Goal: Task Accomplishment & Management: Use online tool/utility

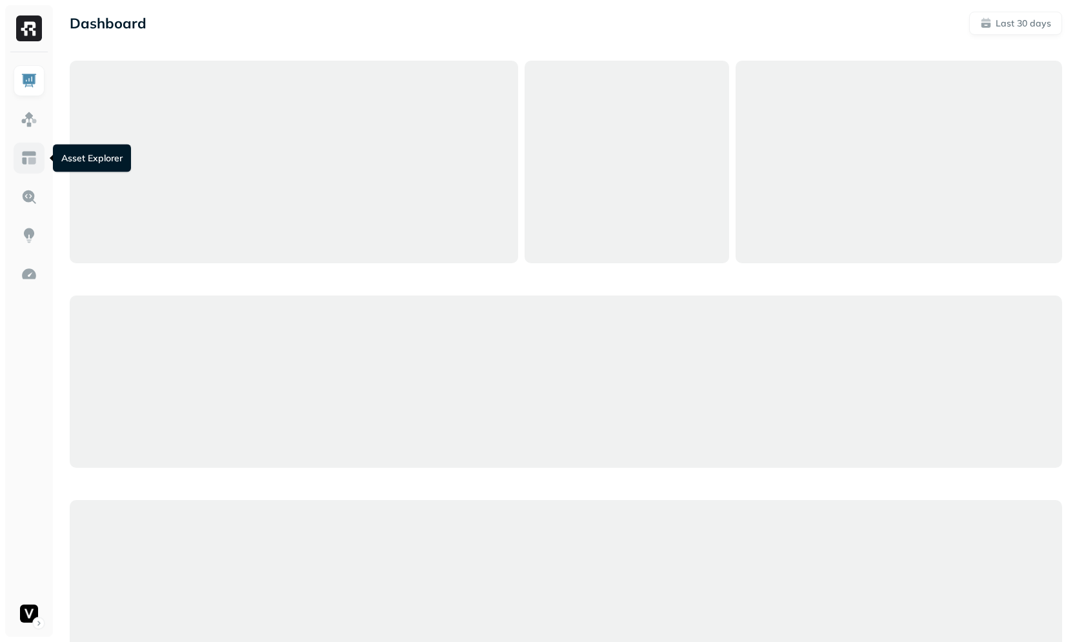
click at [19, 153] on link at bounding box center [29, 158] width 31 height 31
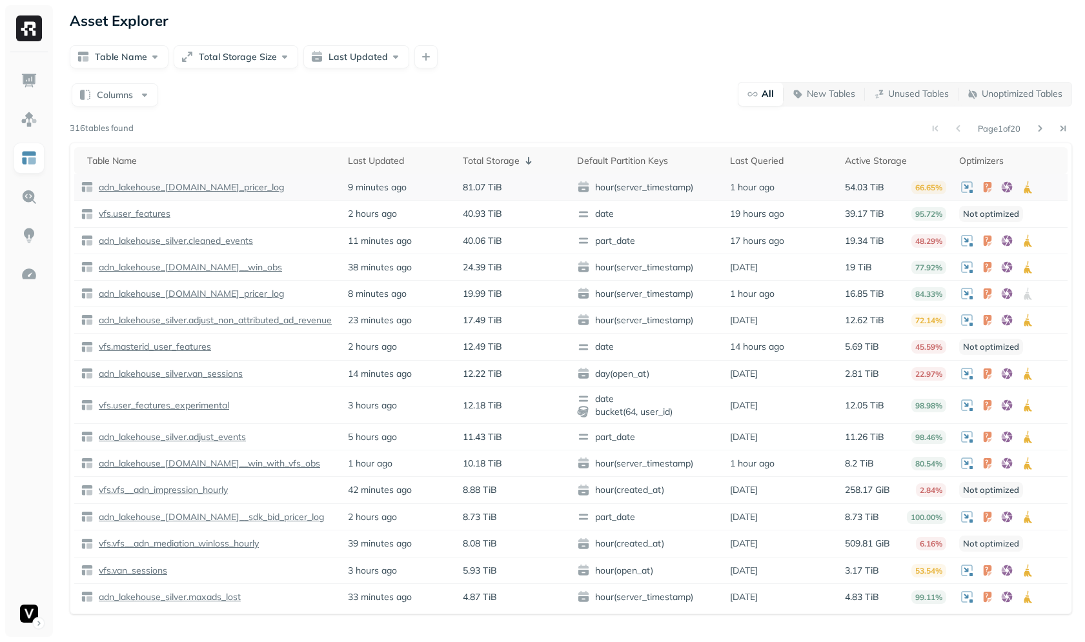
click at [167, 181] on p "adn_lakehouse_[DOMAIN_NAME]_pricer_log" at bounding box center [190, 187] width 188 height 12
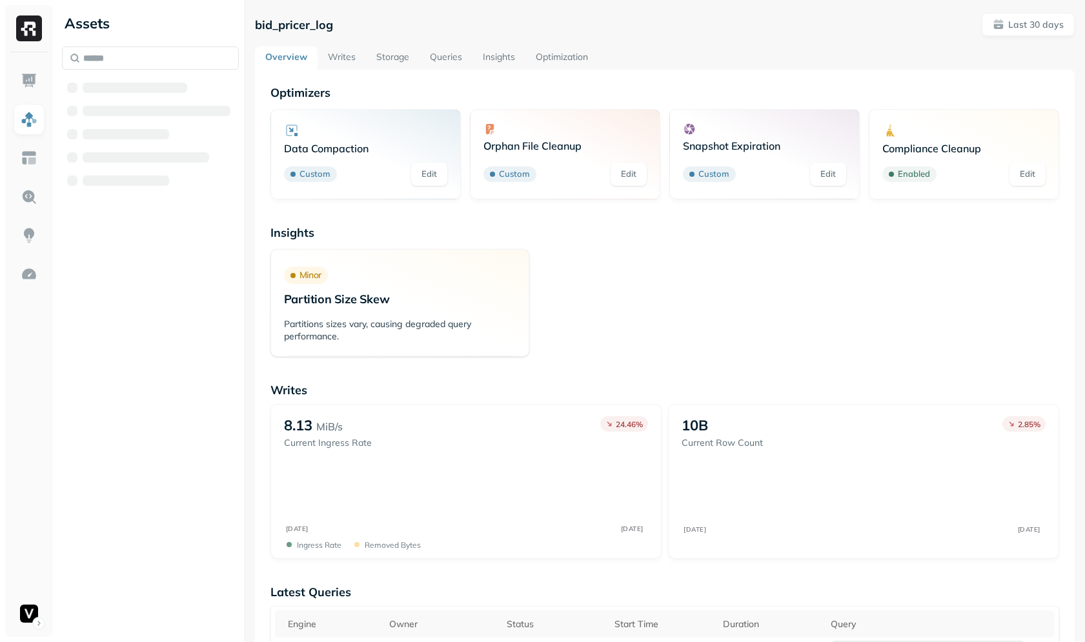
click at [562, 56] on link "Optimization" at bounding box center [561, 57] width 73 height 23
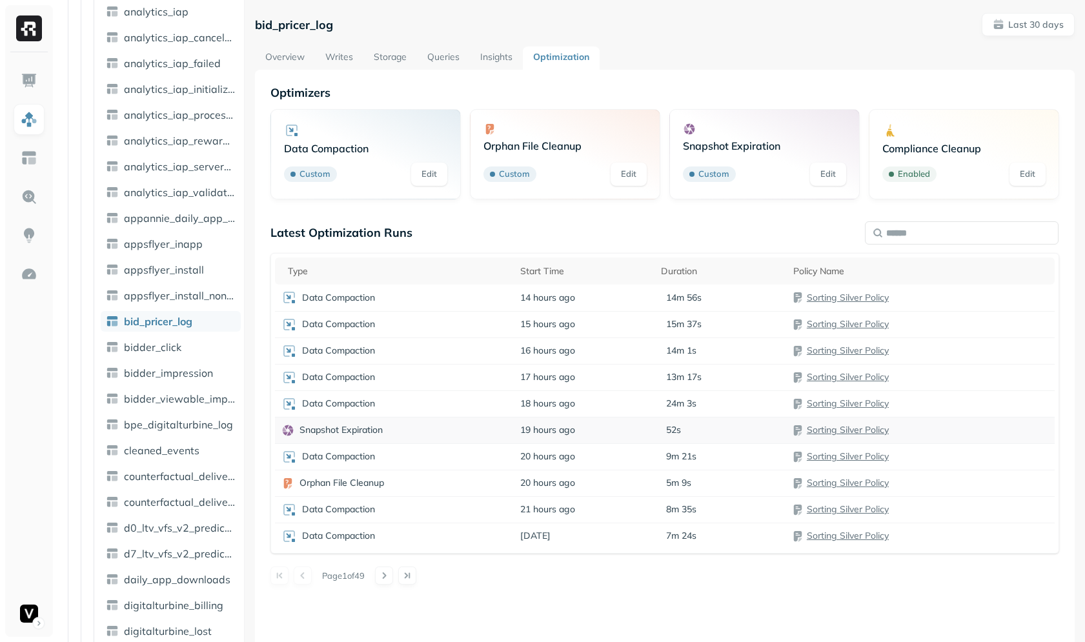
scroll to position [70, 0]
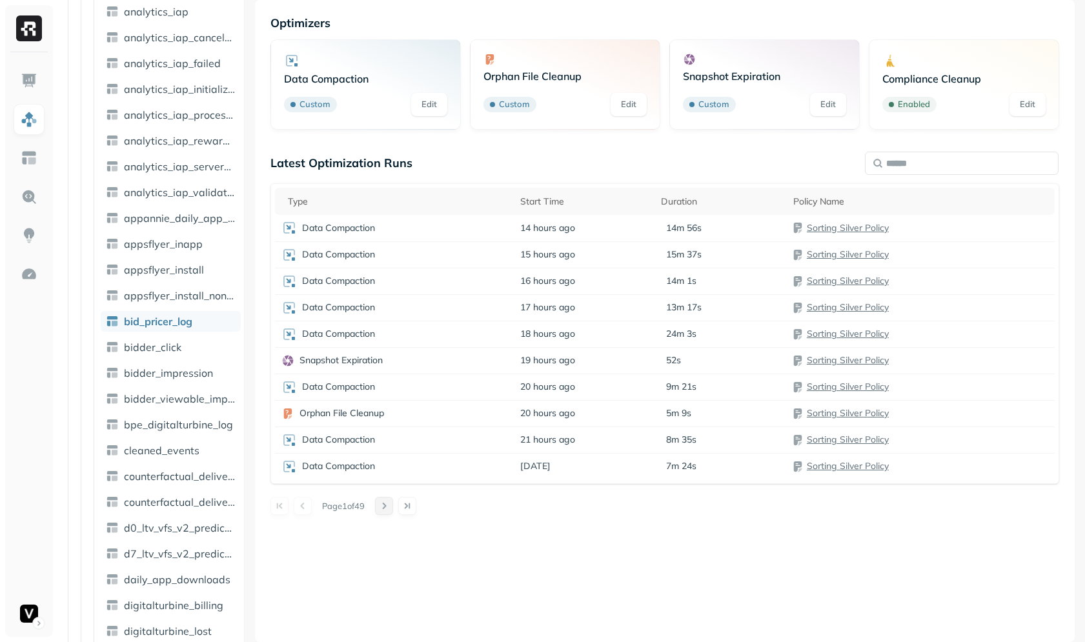
click at [392, 500] on button at bounding box center [384, 506] width 18 height 18
click at [416, 506] on button at bounding box center [407, 506] width 18 height 18
